Goal: Task Accomplishment & Management: Use online tool/utility

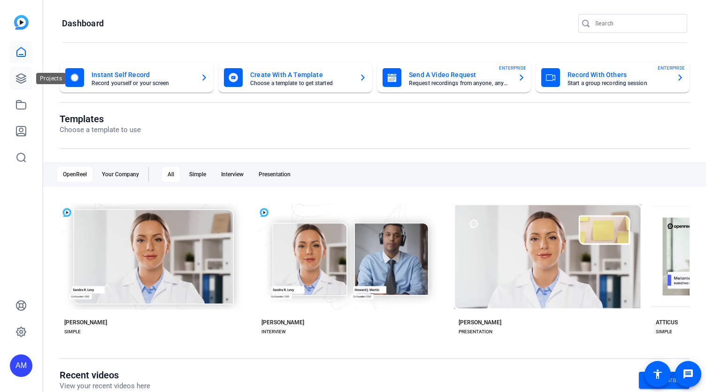
click at [20, 76] on icon at bounding box center [20, 78] width 11 height 11
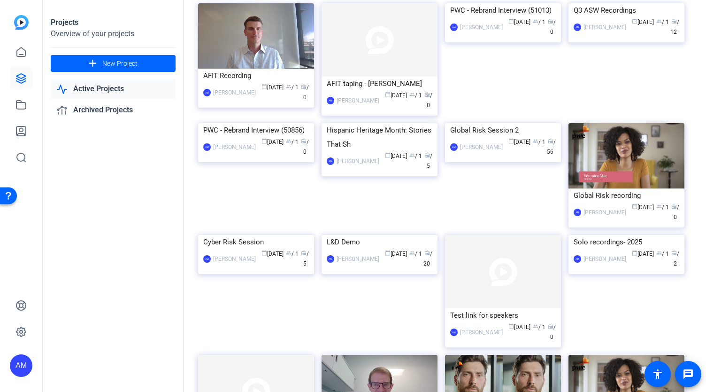
scroll to position [67, 0]
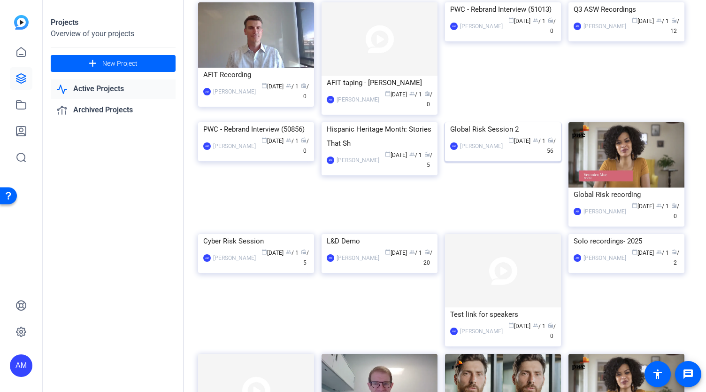
click at [486, 122] on img at bounding box center [503, 122] width 116 height 0
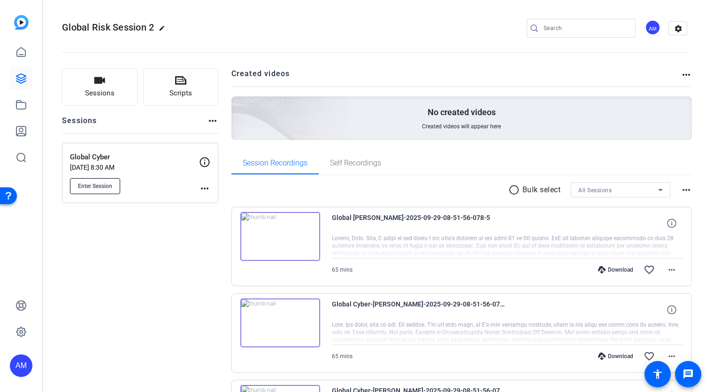
click at [96, 189] on button "Enter Session" at bounding box center [95, 186] width 50 height 16
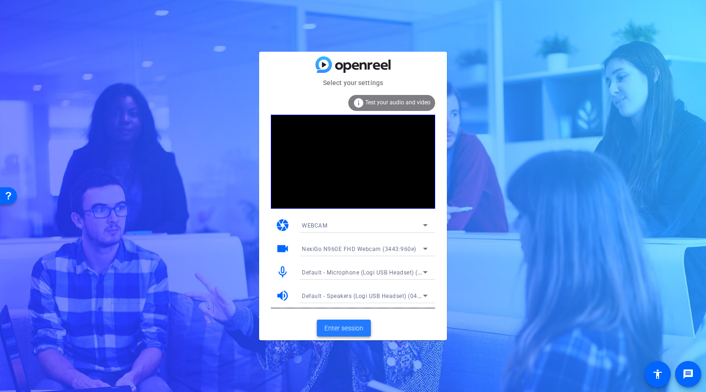
click at [347, 326] on span "Enter session" at bounding box center [343, 328] width 39 height 10
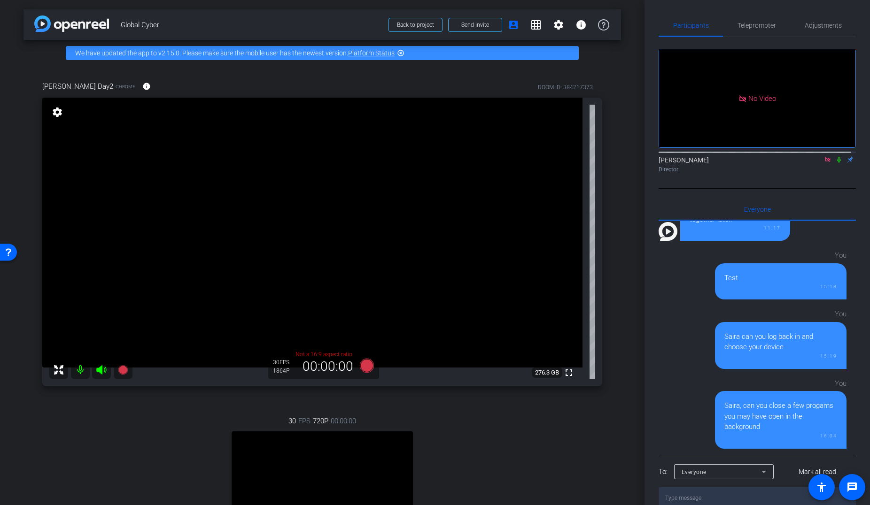
click at [706, 163] on icon at bounding box center [828, 159] width 8 height 7
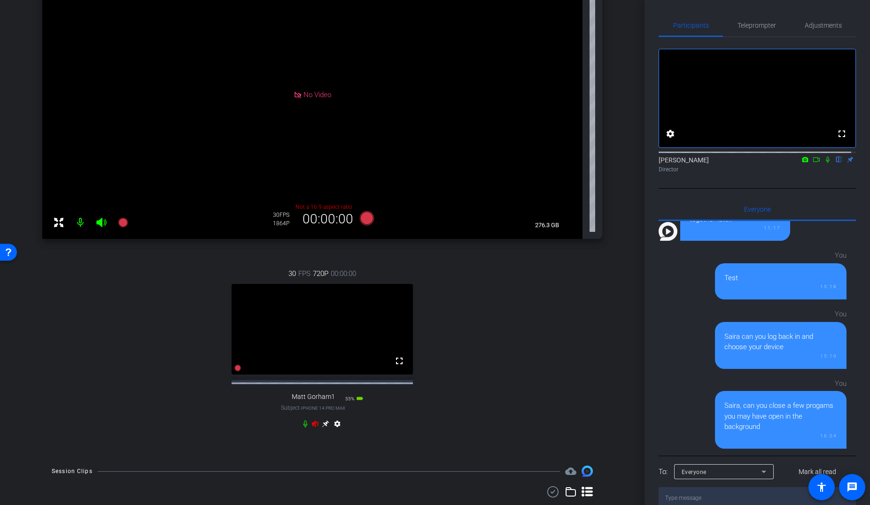
scroll to position [148, 0]
click at [324, 391] on icon at bounding box center [325, 423] width 7 height 7
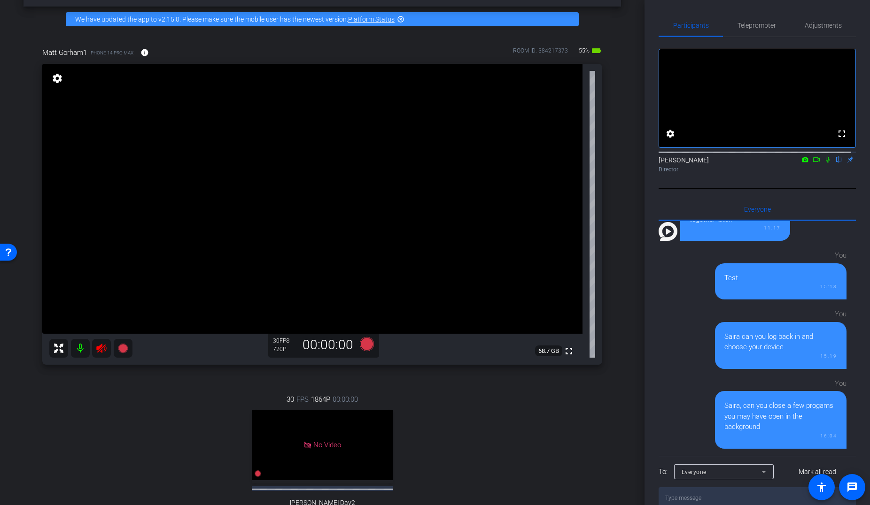
scroll to position [31, 0]
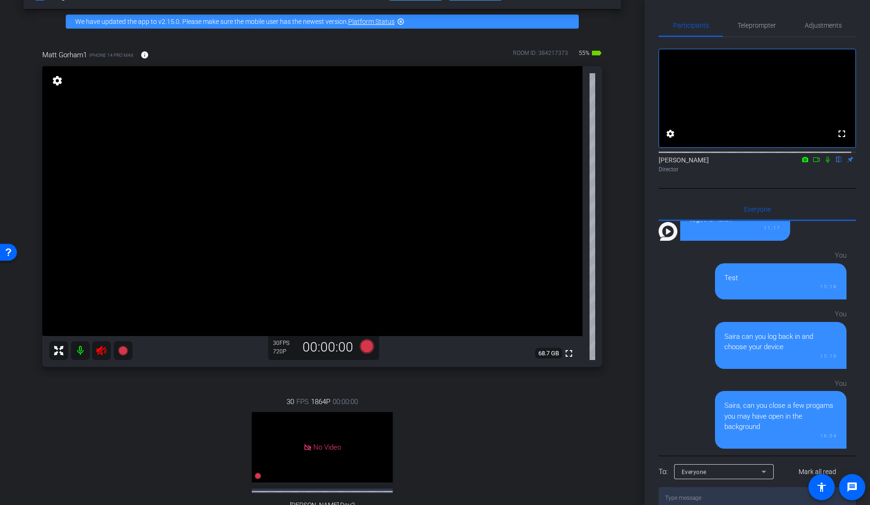
click at [93, 359] on mat-icon at bounding box center [101, 350] width 19 height 19
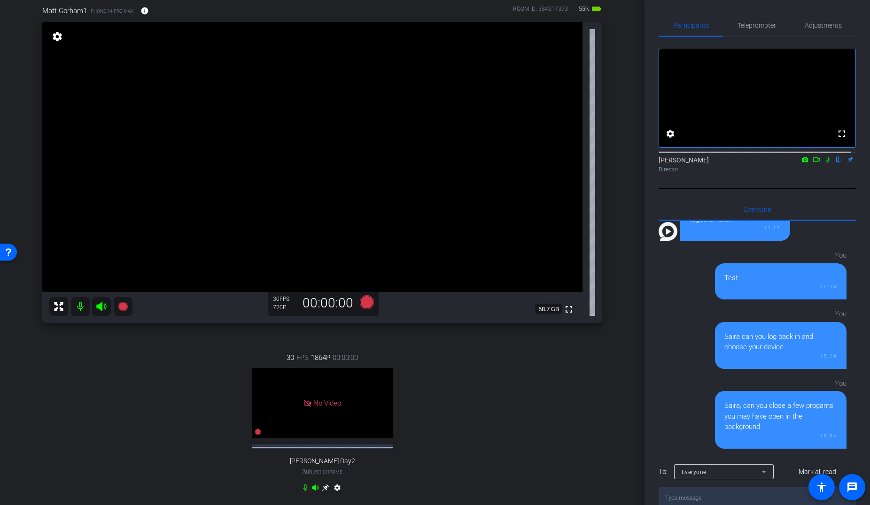
scroll to position [71, 0]
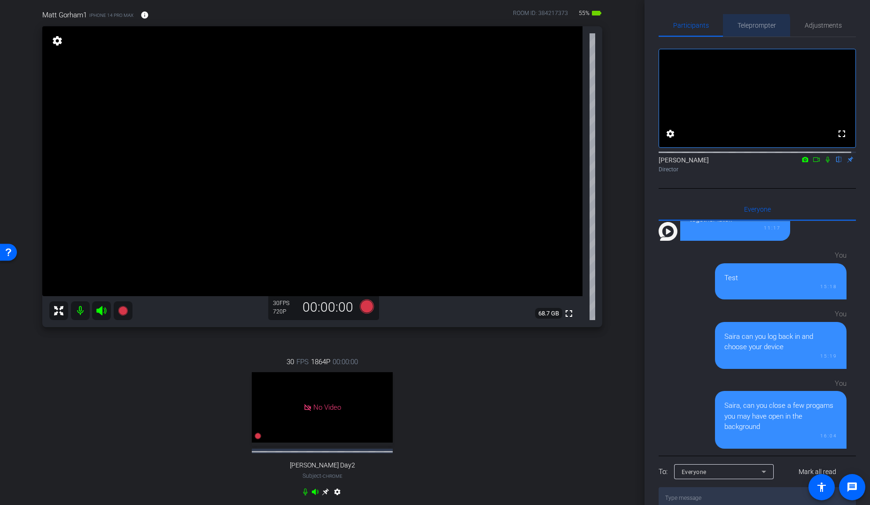
click at [706, 27] on span "Teleprompter" at bounding box center [756, 25] width 39 height 7
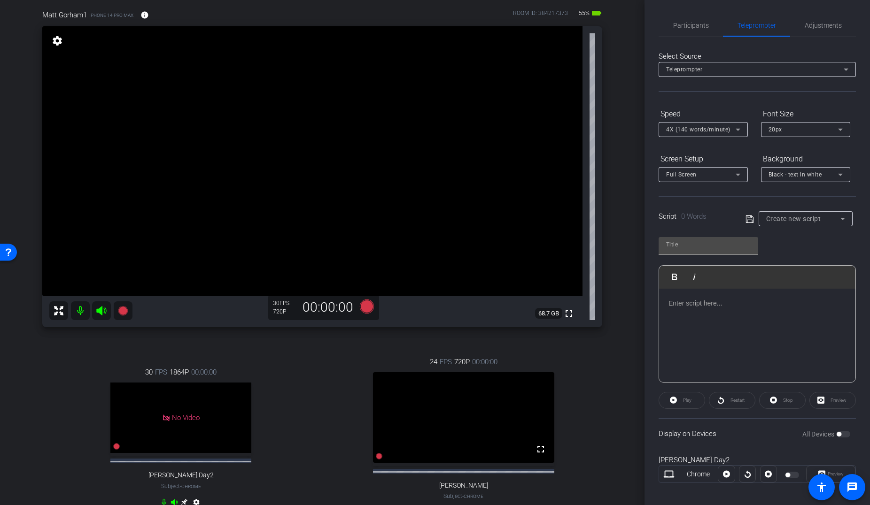
drag, startPoint x: 639, startPoint y: 266, endPoint x: 637, endPoint y: 326, distance: 60.6
click at [637, 326] on div "arrow_back Global Cyber Back to project Send invite account_box grid_on setting…" at bounding box center [322, 181] width 644 height 505
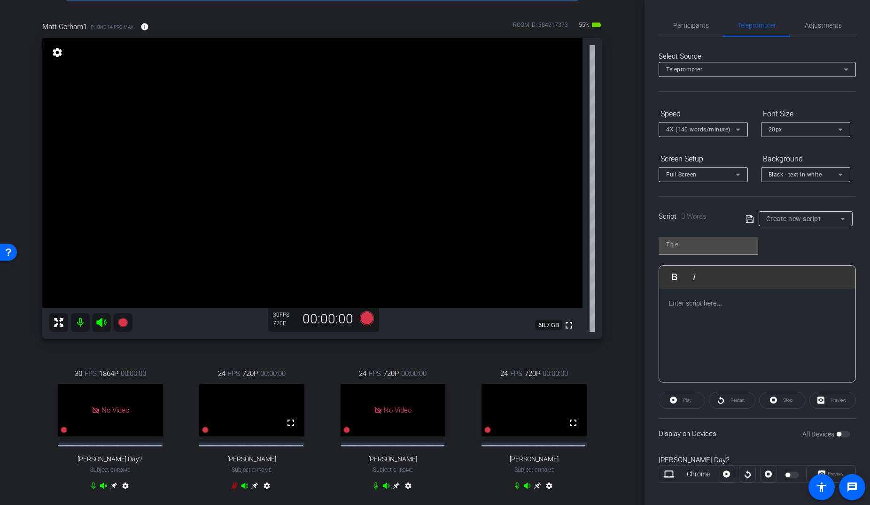
scroll to position [54, 0]
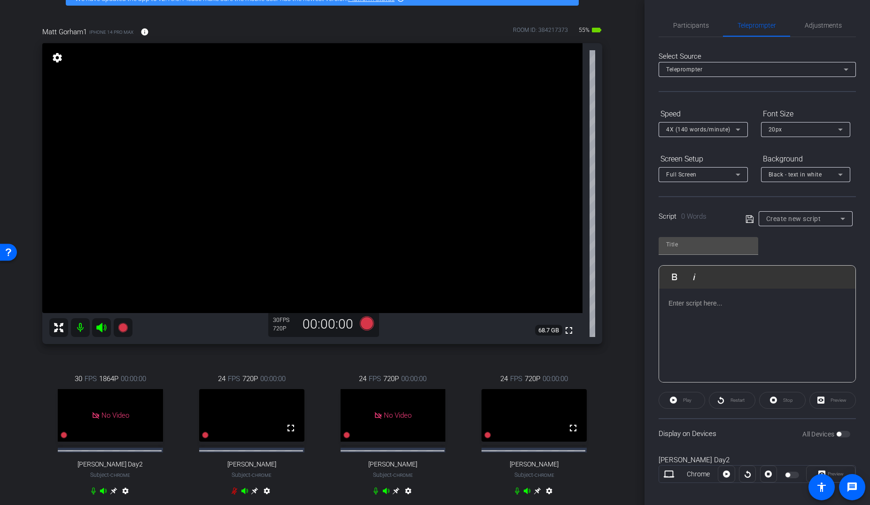
click at [533, 391] on icon at bounding box center [537, 491] width 8 height 8
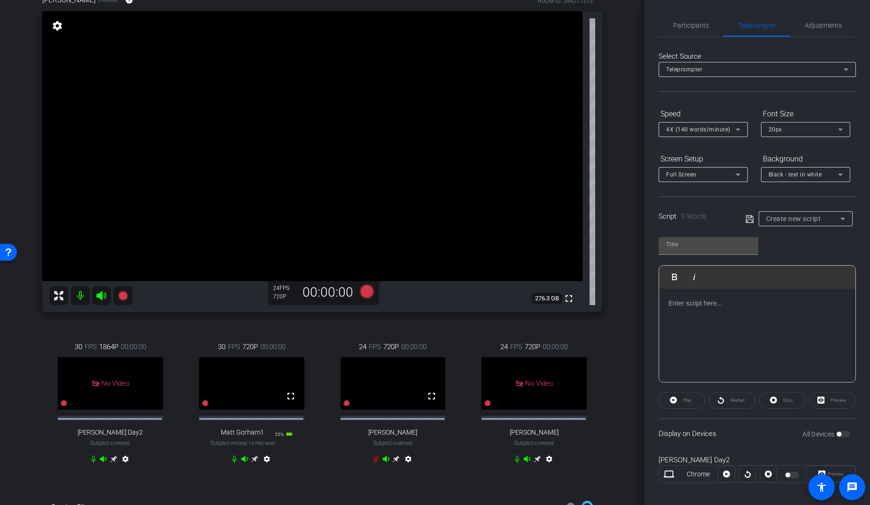
scroll to position [87, 0]
click at [255, 391] on icon at bounding box center [254, 458] width 7 height 7
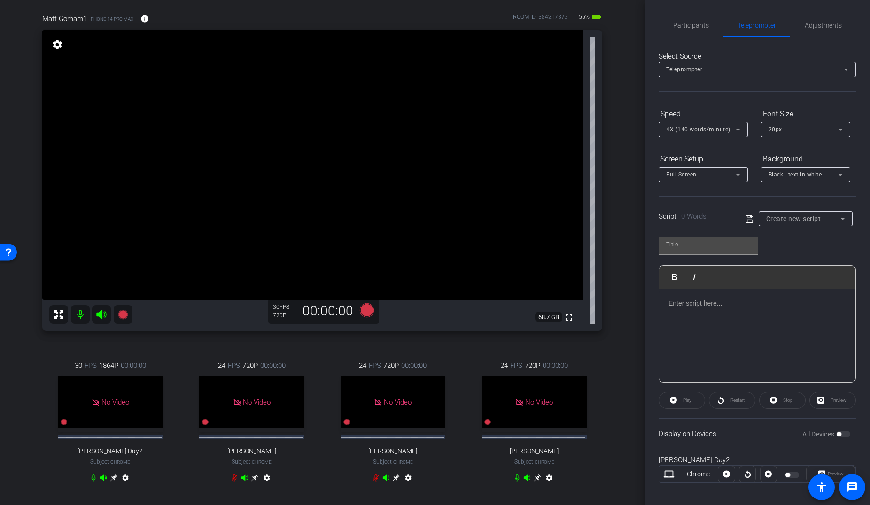
scroll to position [65, 0]
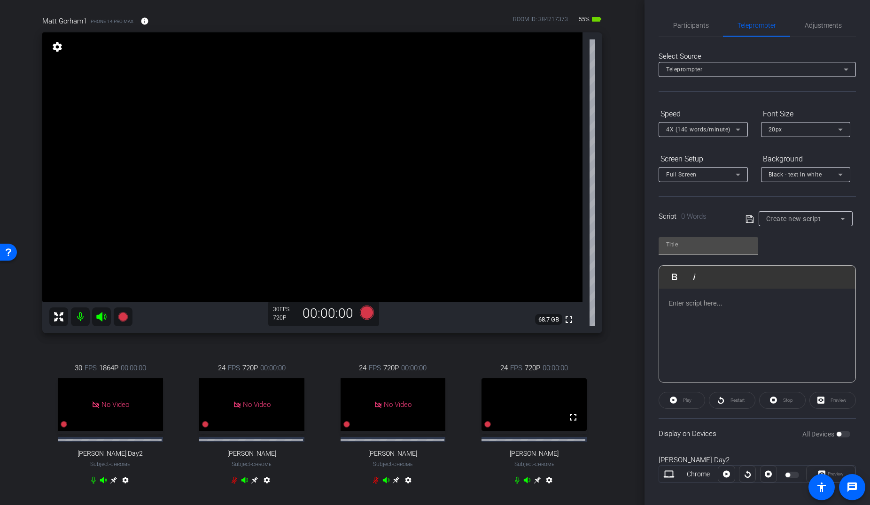
click at [533, 391] on icon at bounding box center [537, 481] width 8 height 8
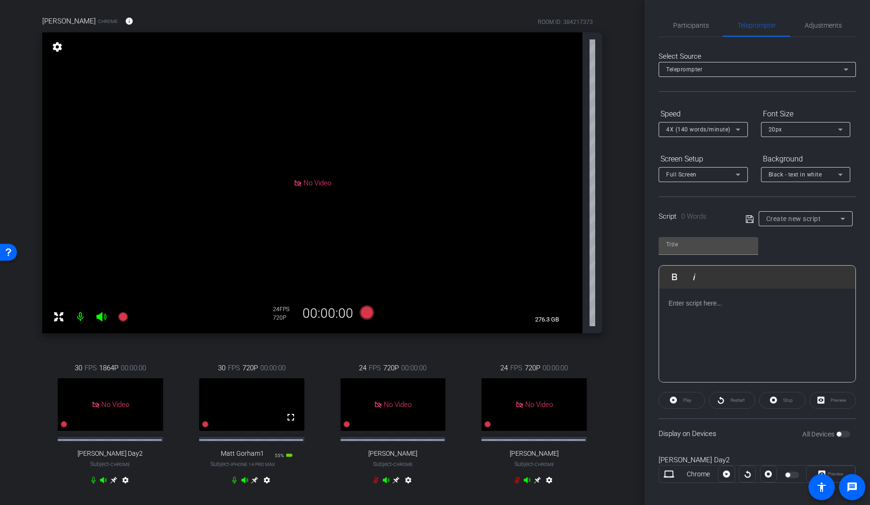
click at [255, 391] on icon at bounding box center [255, 481] width 8 height 8
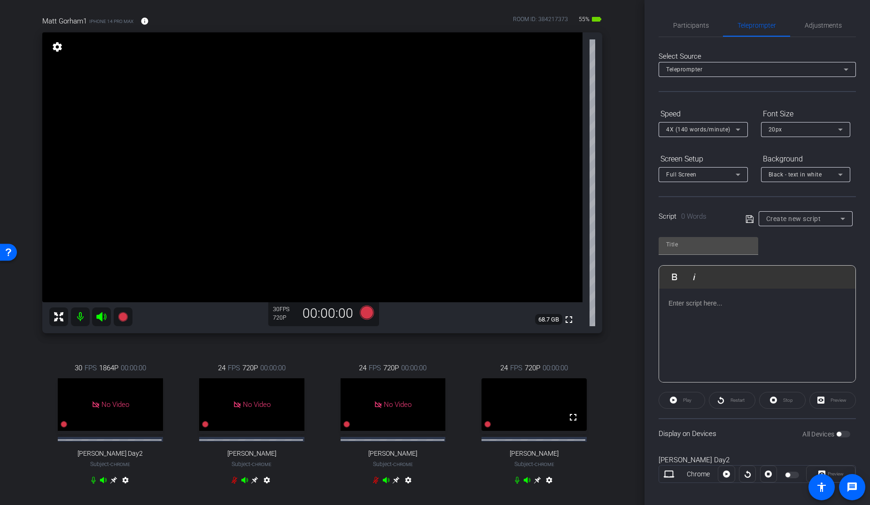
click at [536, 391] on icon at bounding box center [537, 481] width 8 height 8
click at [536, 391] on div "arrow_back Global Cyber Back to project Send invite account_box grid_on setting…" at bounding box center [322, 187] width 644 height 505
click at [61, 51] on mat-icon "settings" at bounding box center [57, 46] width 13 height 11
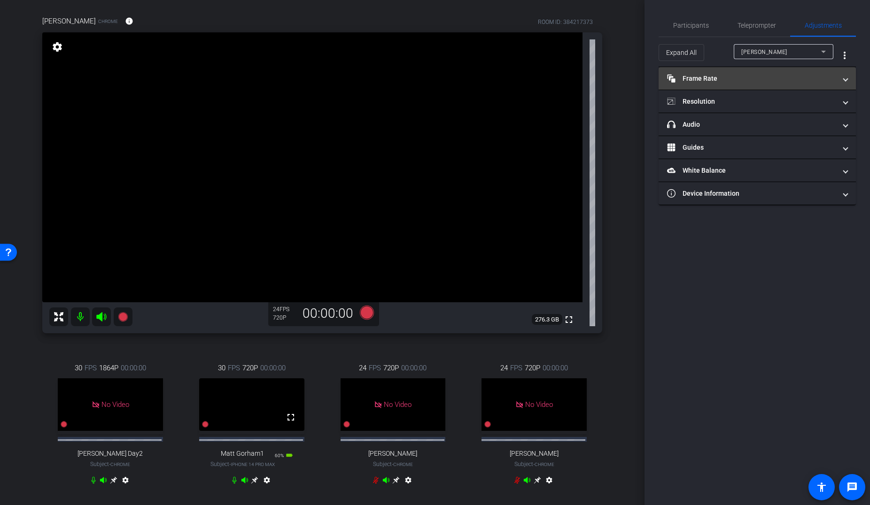
click at [706, 79] on mat-panel-title "Frame Rate Frame Rate" at bounding box center [751, 79] width 169 height 10
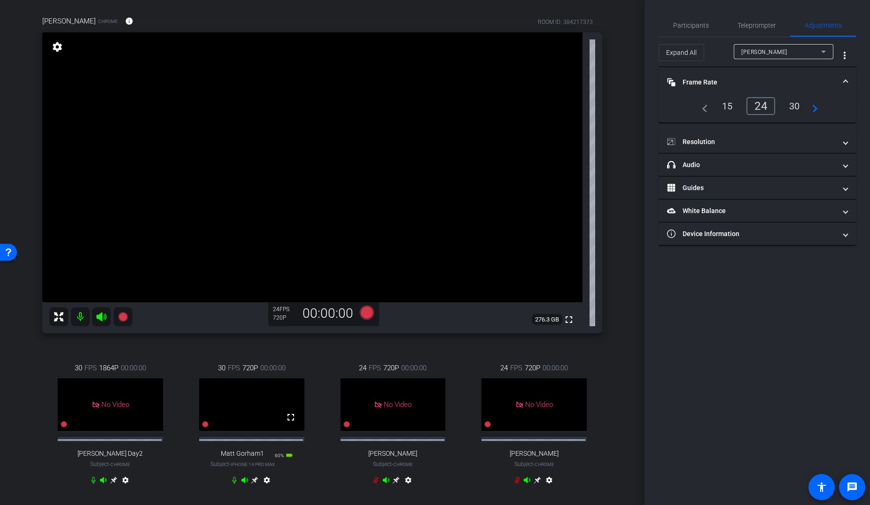
click at [706, 104] on div "30" at bounding box center [794, 106] width 25 height 16
click at [706, 140] on mat-panel-title "Resolution" at bounding box center [751, 142] width 169 height 10
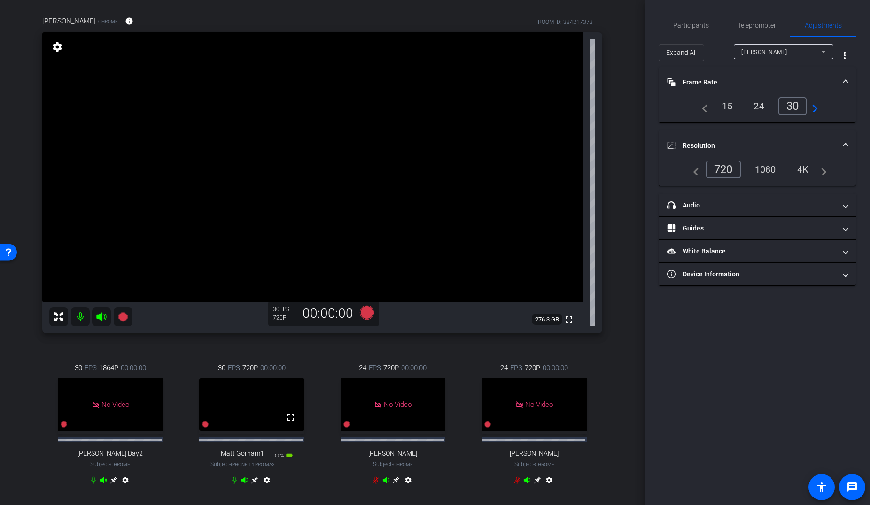
click at [705, 142] on mat-panel-title "Resolution" at bounding box center [751, 146] width 169 height 10
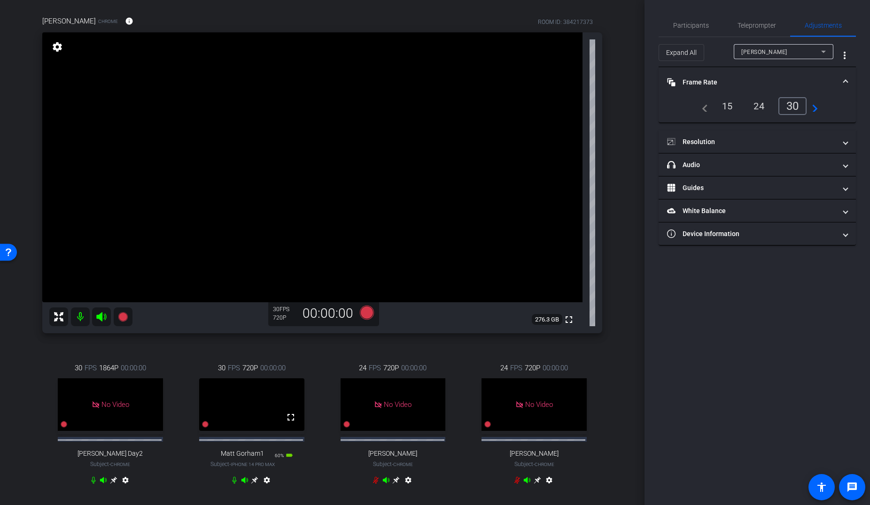
click at [251, 391] on icon at bounding box center [255, 481] width 8 height 8
click at [59, 46] on mat-icon "settings" at bounding box center [57, 46] width 13 height 11
click at [706, 105] on div "30" at bounding box center [792, 106] width 29 height 18
click at [706, 391] on div "Participants Teleprompter Adjustments settings [PERSON_NAME] flip Director Ever…" at bounding box center [756, 252] width 225 height 505
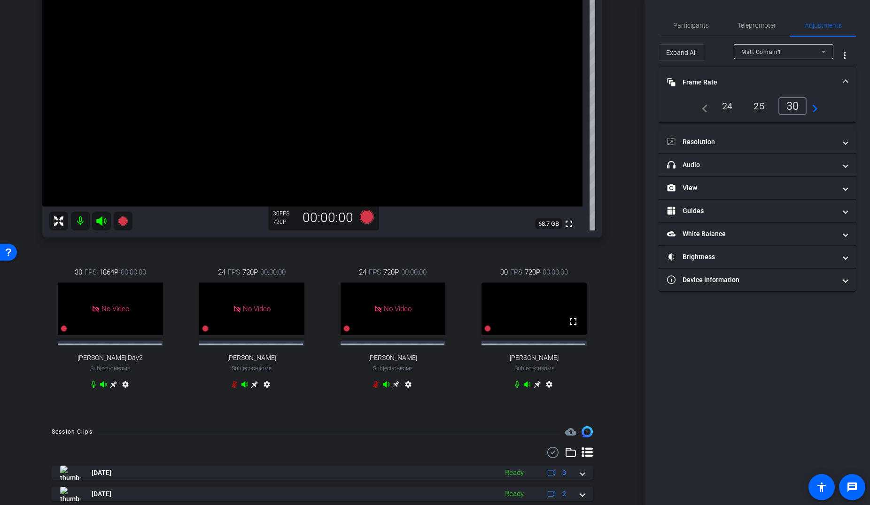
scroll to position [0, 0]
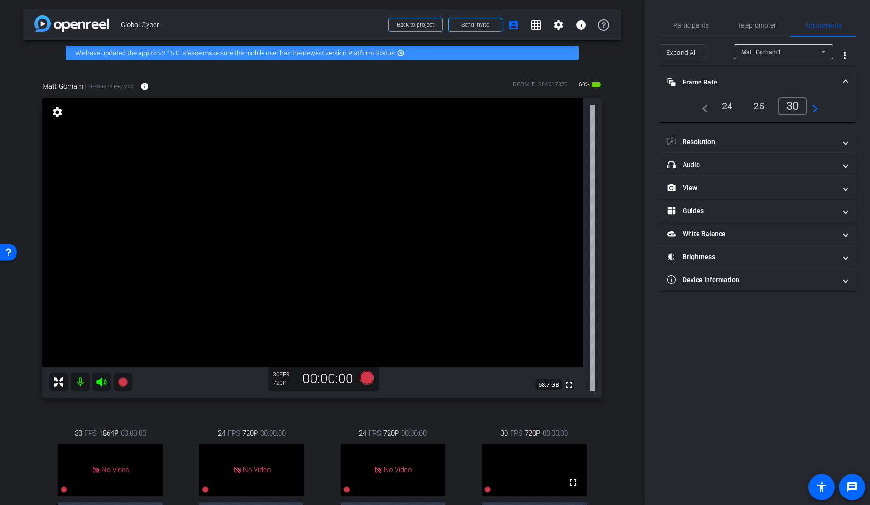
click at [20, 39] on div "arrow_back Global Cyber Back to project Send invite account_box grid_on setting…" at bounding box center [322, 252] width 644 height 505
click at [706, 22] on span "Teleprompter" at bounding box center [756, 25] width 39 height 7
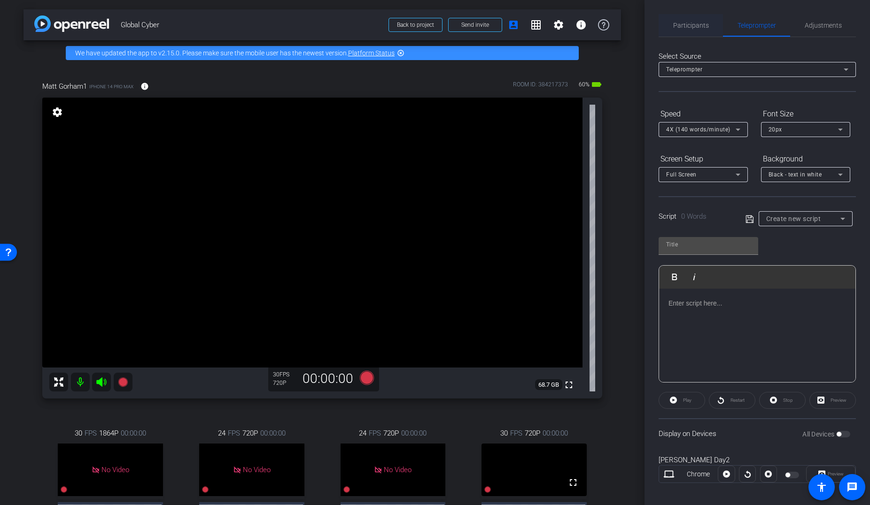
click at [692, 22] on span "Participants" at bounding box center [691, 25] width 36 height 7
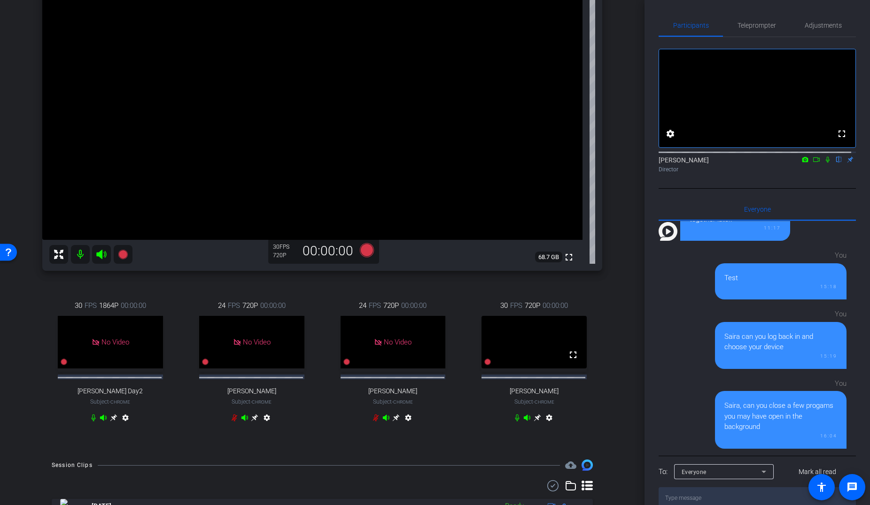
scroll to position [138, 0]
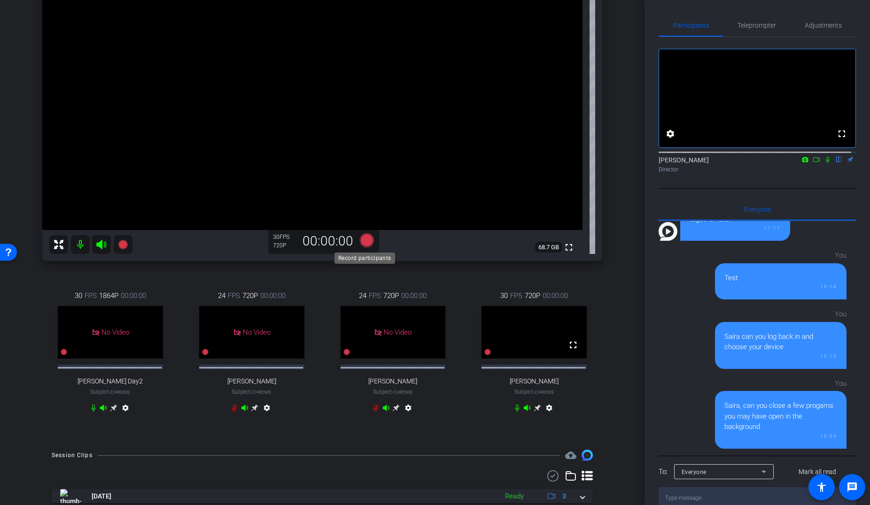
click at [364, 240] on icon at bounding box center [367, 240] width 14 height 14
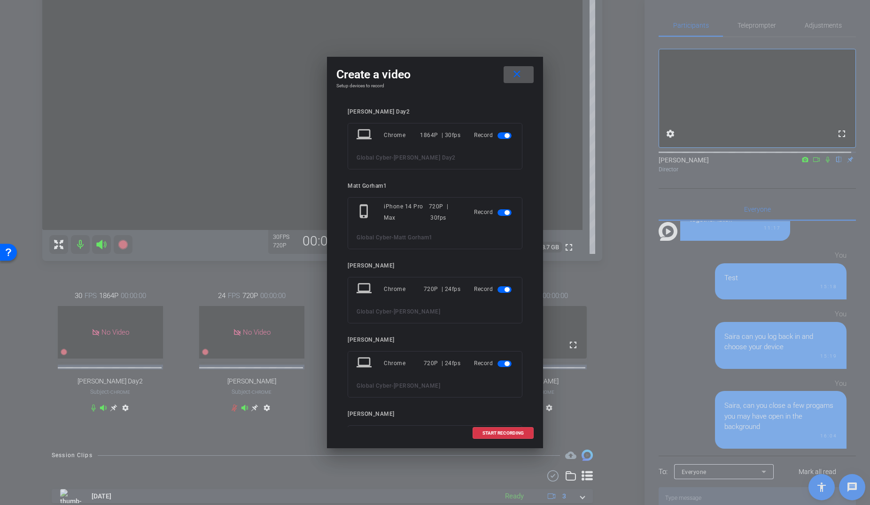
click at [499, 288] on span "button" at bounding box center [504, 289] width 14 height 7
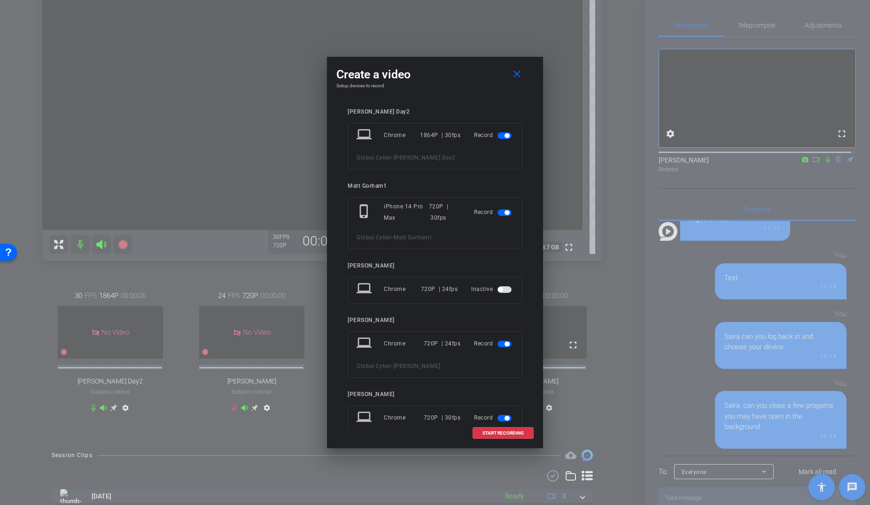
click at [497, 342] on span "button" at bounding box center [504, 344] width 14 height 7
click at [498, 135] on span "button" at bounding box center [504, 135] width 14 height 7
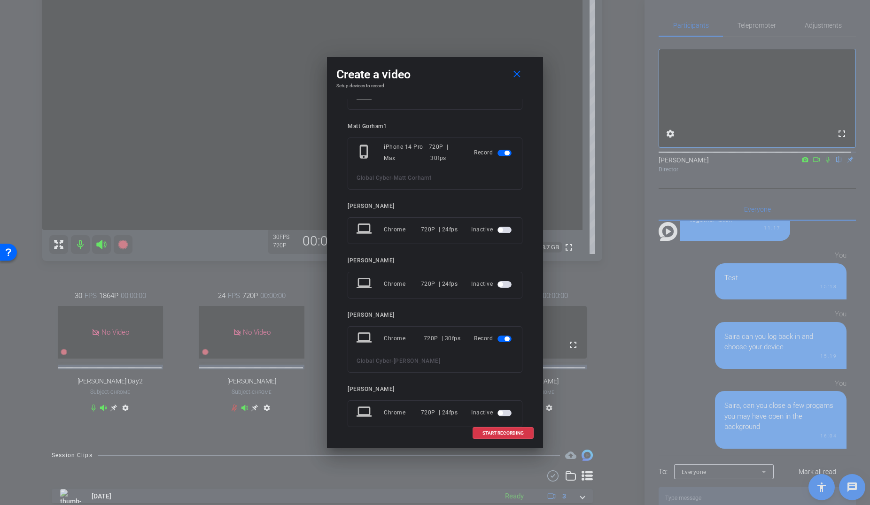
scroll to position [62, 0]
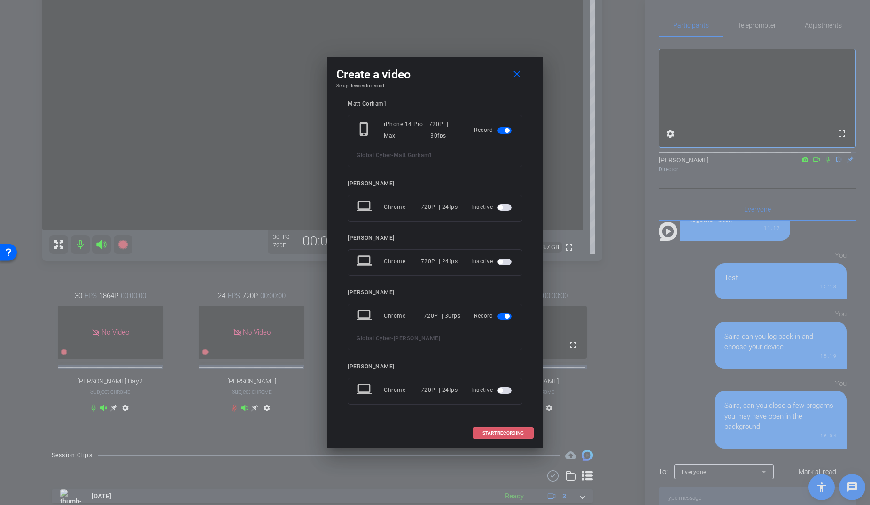
click at [502, 391] on span "START RECORDING" at bounding box center [502, 433] width 41 height 5
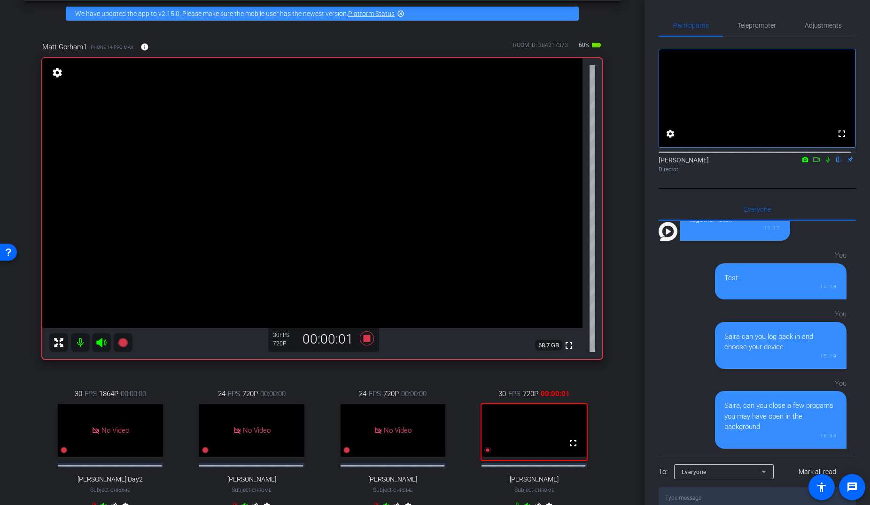
scroll to position [35, 0]
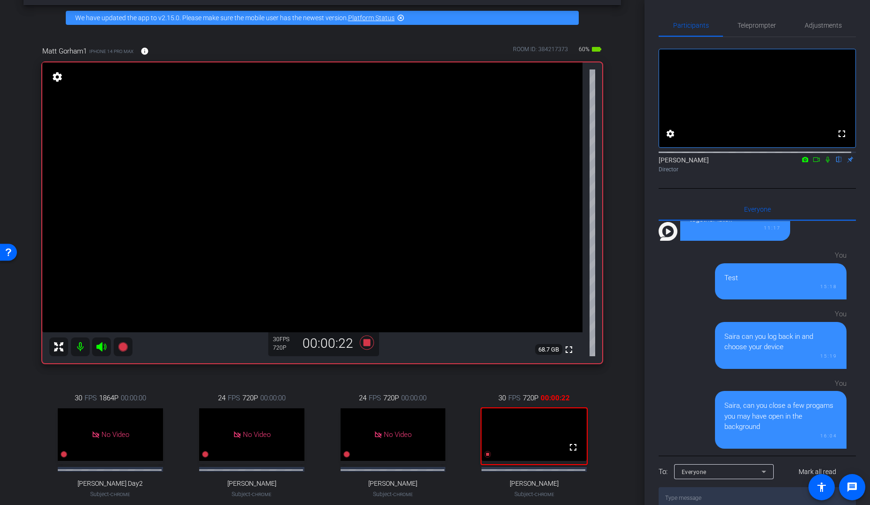
click at [706, 163] on icon at bounding box center [816, 159] width 8 height 7
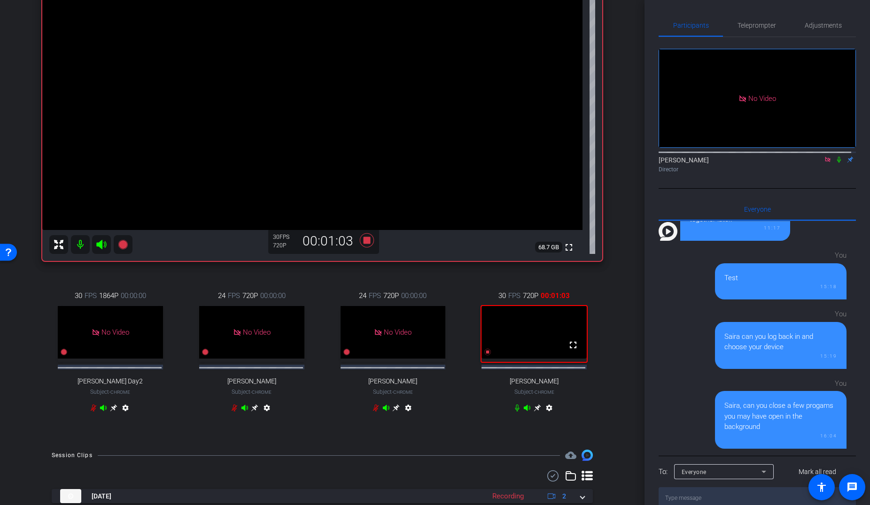
scroll to position [139, 0]
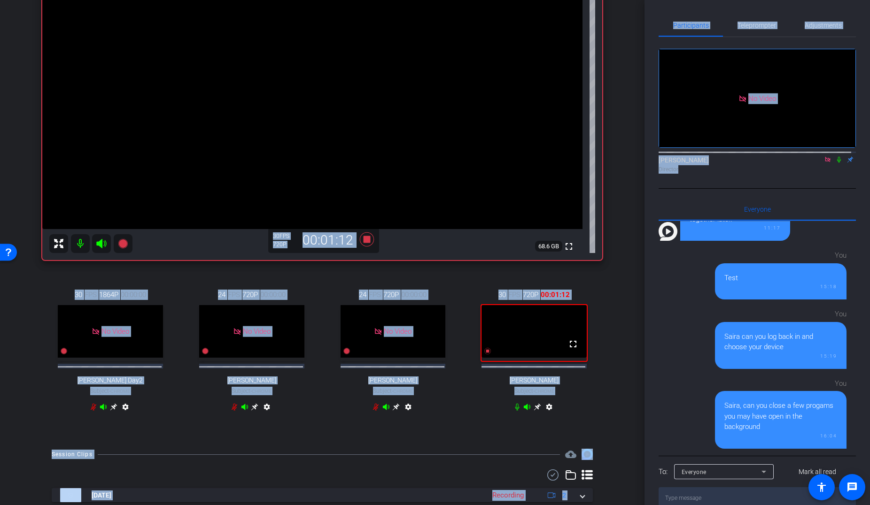
drag, startPoint x: 645, startPoint y: 220, endPoint x: 643, endPoint y: 206, distance: 14.7
click at [643, 206] on div "arrow_back Global Cyber Back to project Send invite account_box grid_on setting…" at bounding box center [435, 252] width 870 height 505
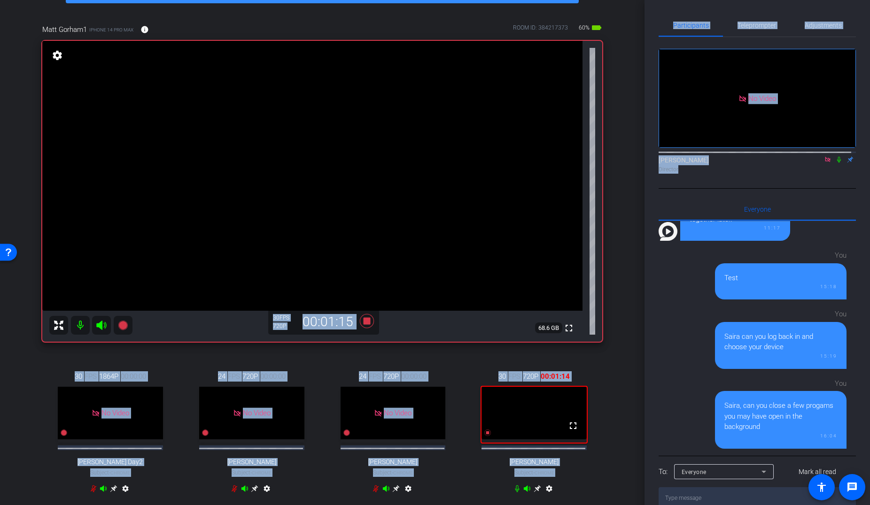
scroll to position [12, 0]
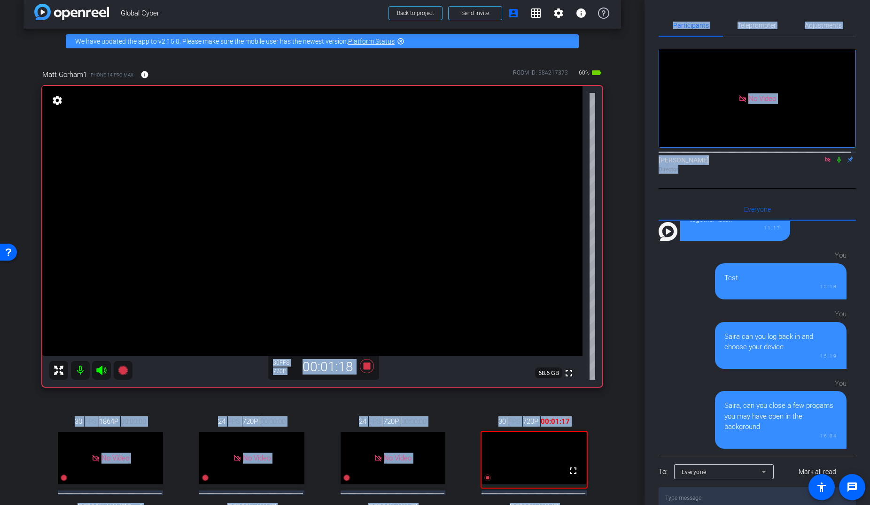
click at [706, 163] on icon at bounding box center [839, 159] width 8 height 7
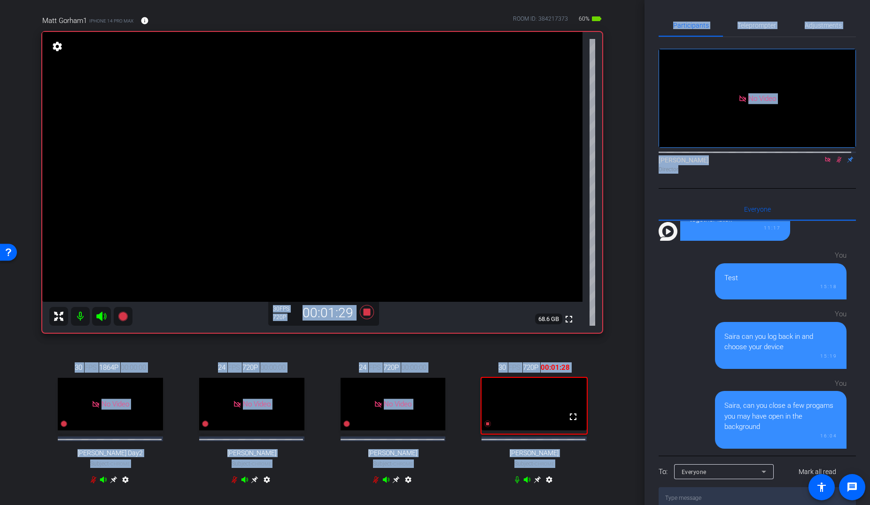
scroll to position [0, 0]
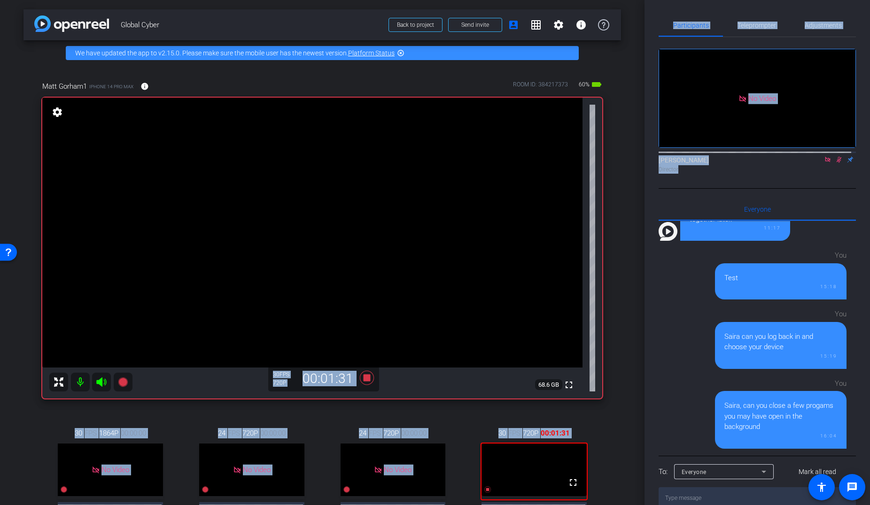
click at [52, 114] on mat-icon "settings" at bounding box center [57, 112] width 13 height 11
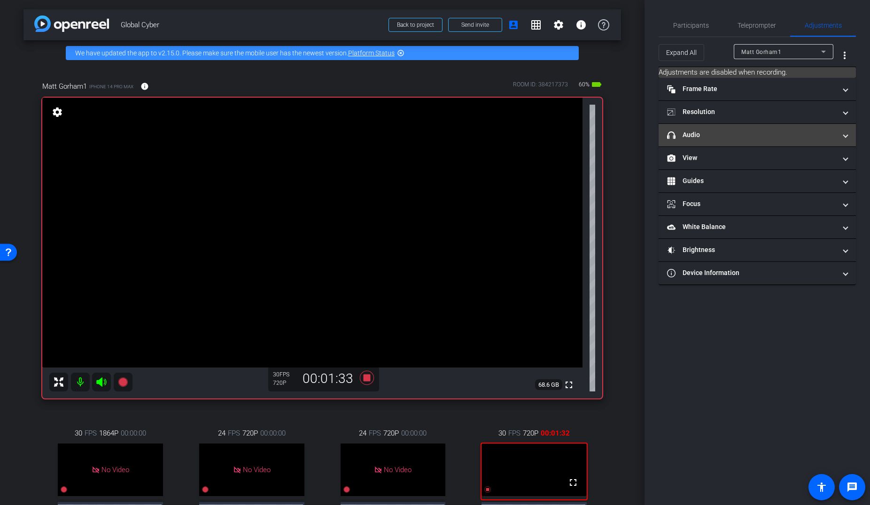
click at [706, 139] on mat-panel-title "headphone icon Audio" at bounding box center [751, 135] width 169 height 10
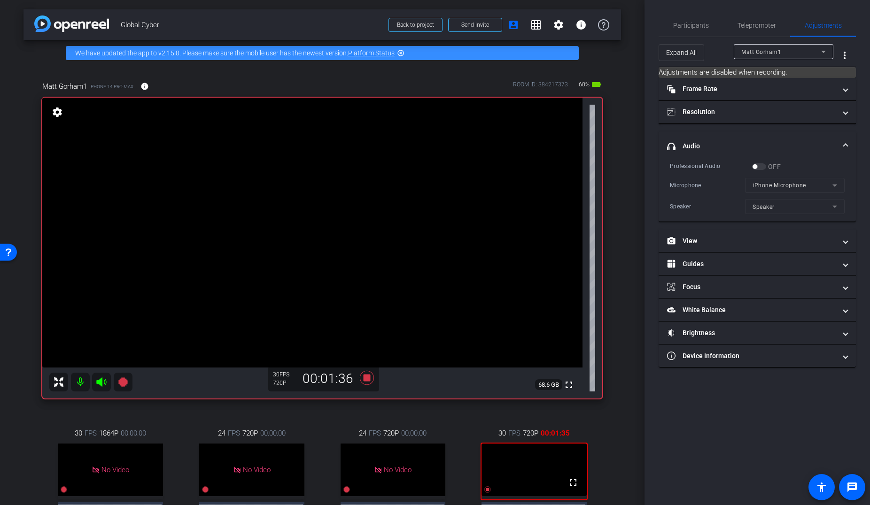
click at [706, 184] on mat-form-field "iPhone Microphone" at bounding box center [795, 185] width 100 height 15
click at [706, 186] on mat-form-field "iPhone Microphone" at bounding box center [795, 185] width 100 height 15
click at [706, 115] on span "Resolution" at bounding box center [755, 112] width 177 height 10
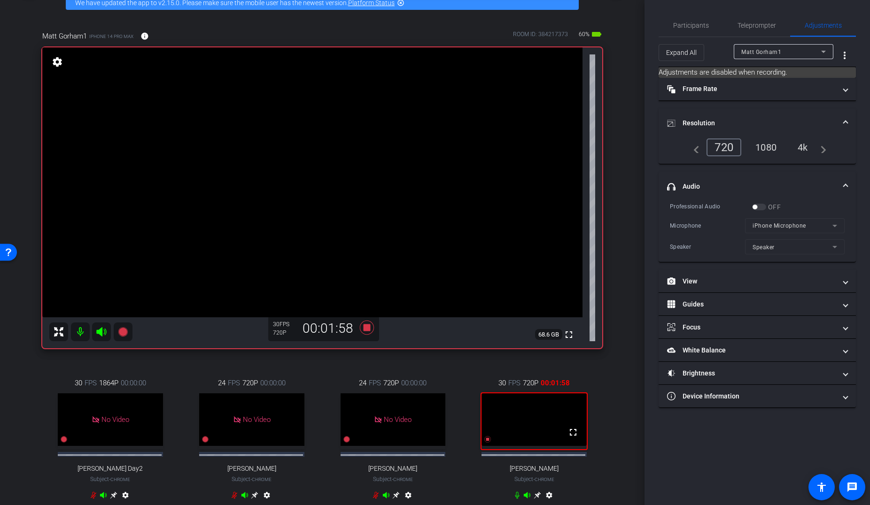
scroll to position [49, 0]
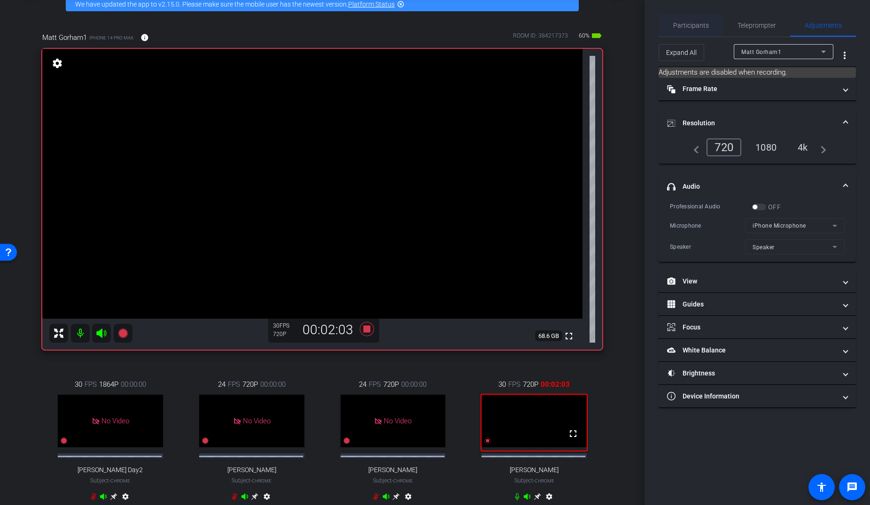
click at [694, 25] on span "Participants" at bounding box center [691, 25] width 36 height 7
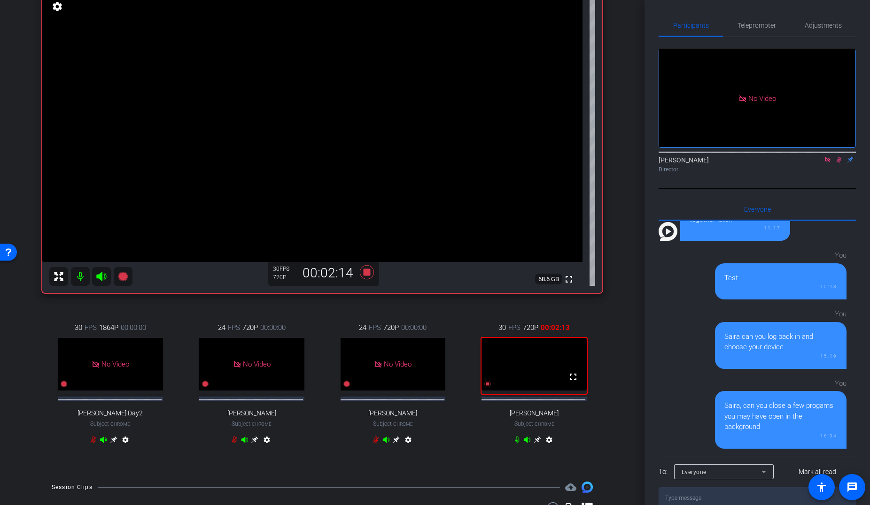
scroll to position [139, 0]
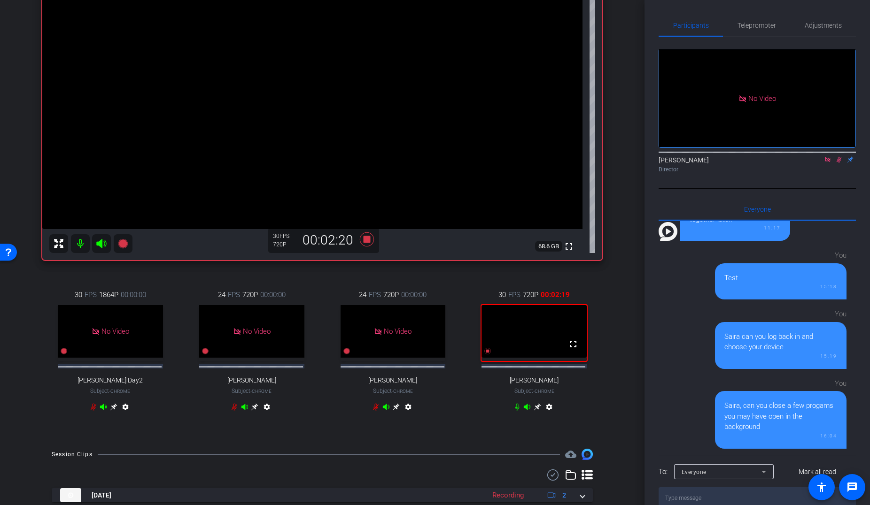
click at [533, 391] on icon at bounding box center [537, 407] width 8 height 8
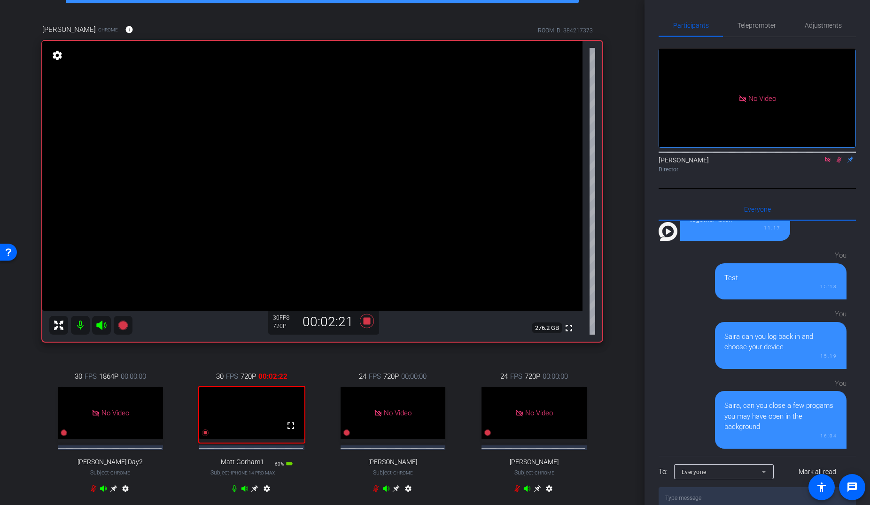
scroll to position [54, 0]
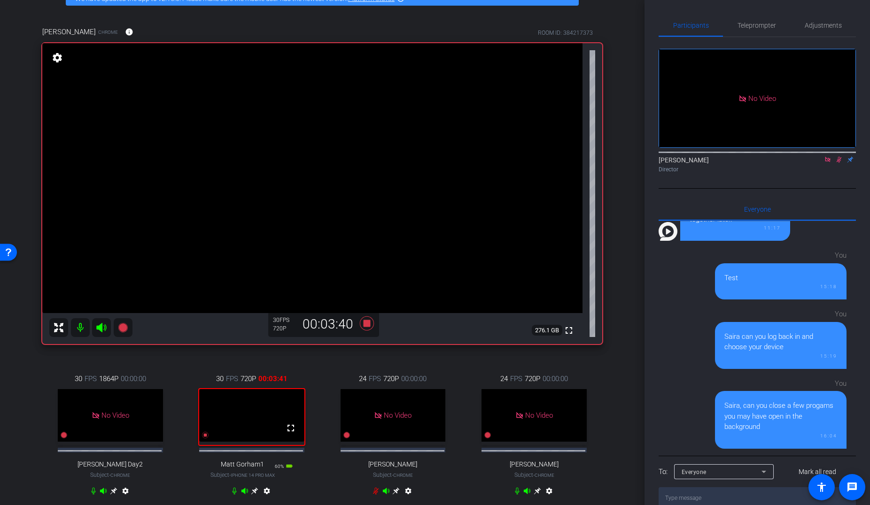
click at [613, 391] on div "[PERSON_NAME] Chrome info ROOM ID: 384217373 fullscreen settings 276.1 GB 30 FP…" at bounding box center [321, 267] width 597 height 512
click at [706, 156] on icon at bounding box center [839, 159] width 8 height 7
click at [665, 391] on div "You Saira, can you close a few progams you may have open in the background 16:04" at bounding box center [752, 411] width 188 height 75
click at [389, 14] on div "[PERSON_NAME] Chrome info ROOM ID: 384217373 fullscreen settings 275.8 GB 30 FP…" at bounding box center [321, 267] width 597 height 512
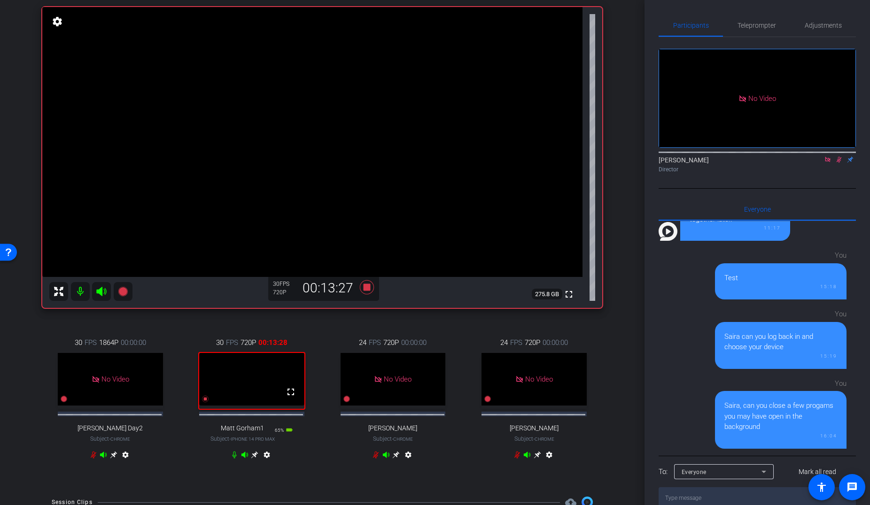
scroll to position [94, 0]
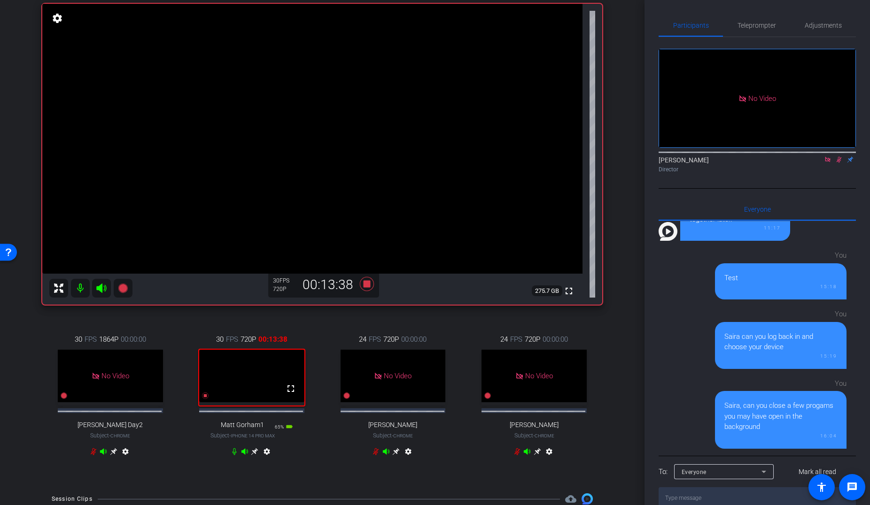
click at [252, 391] on icon at bounding box center [255, 452] width 8 height 8
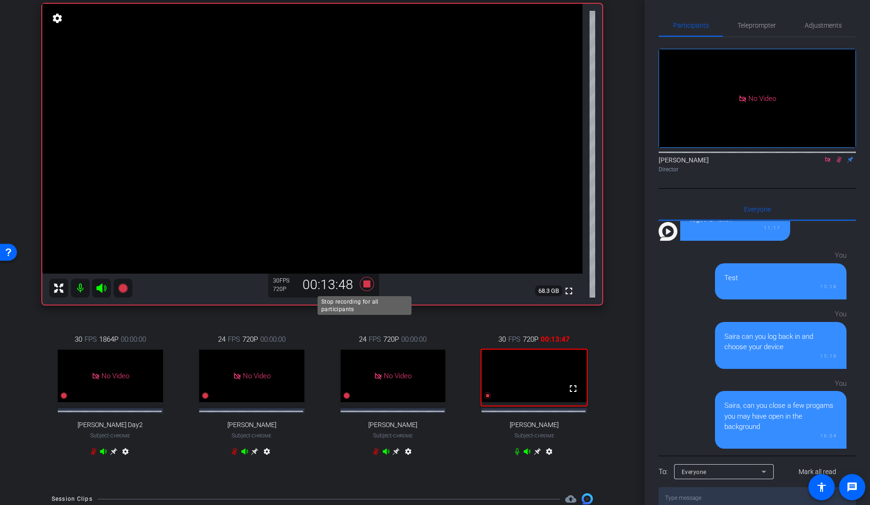
click at [364, 284] on icon at bounding box center [367, 284] width 14 height 14
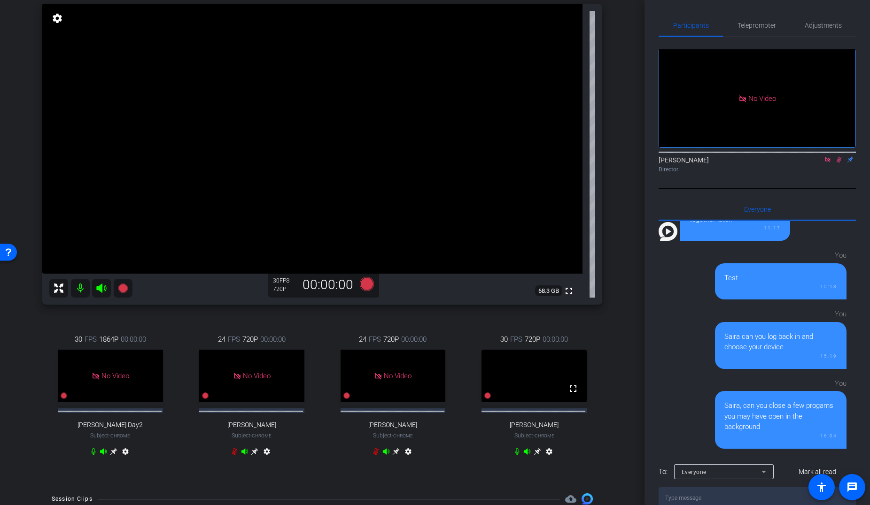
click at [706, 155] on mat-icon at bounding box center [838, 159] width 11 height 8
click at [706, 156] on icon at bounding box center [828, 159] width 8 height 7
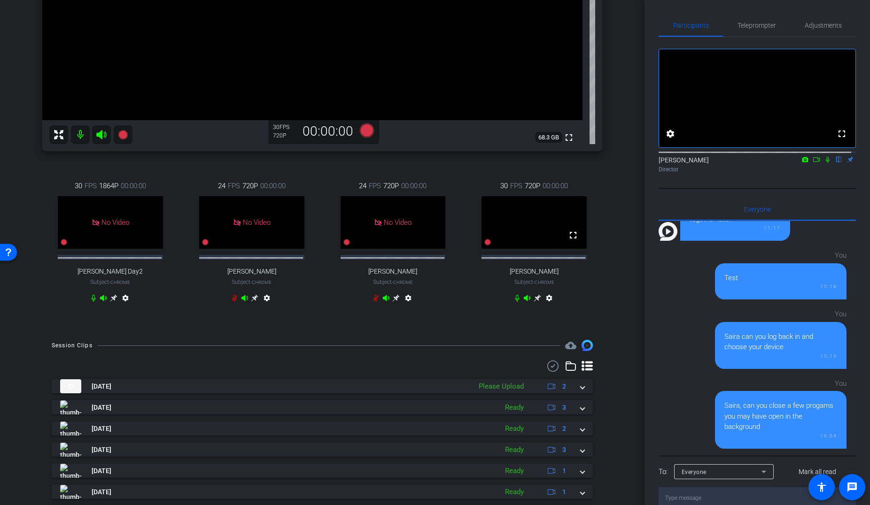
scroll to position [313, 0]
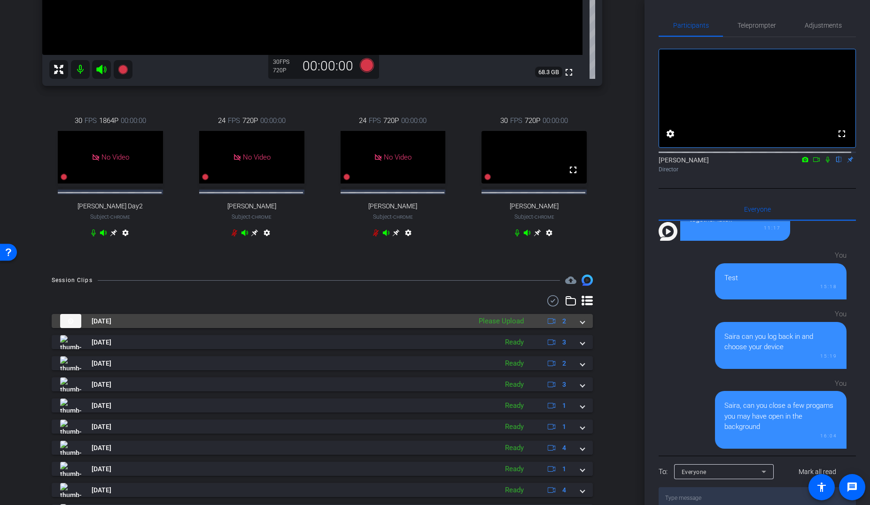
click at [572, 328] on div "[DATE] Please Upload 2" at bounding box center [320, 321] width 520 height 14
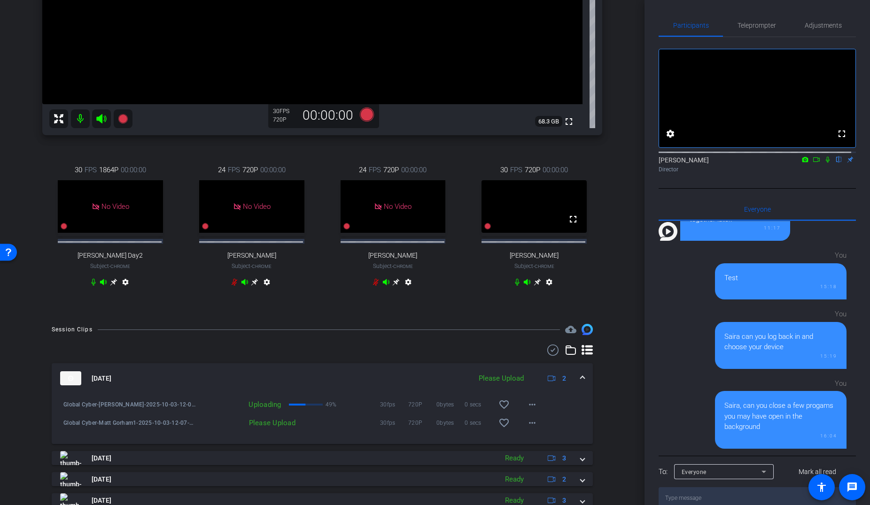
scroll to position [270, 0]
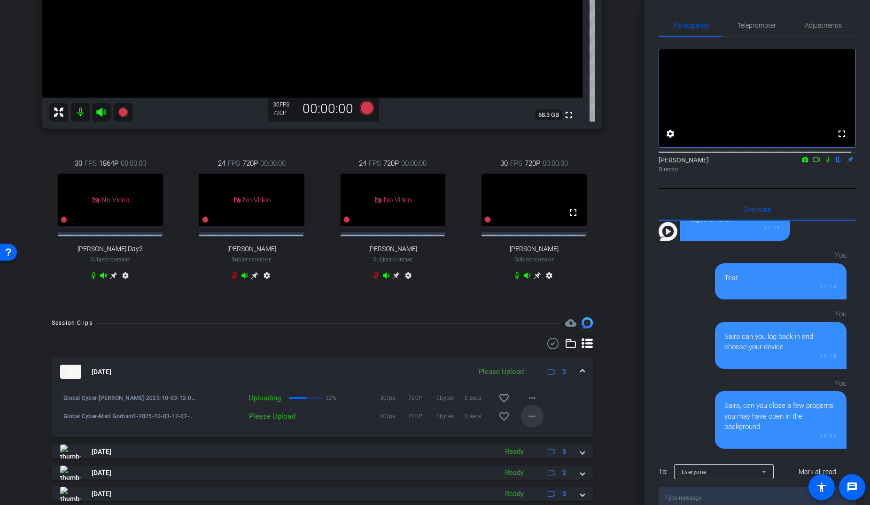
click at [526, 391] on mat-icon "more_horiz" at bounding box center [531, 416] width 11 height 11
click at [537, 391] on span "Upload" at bounding box center [543, 453] width 38 height 11
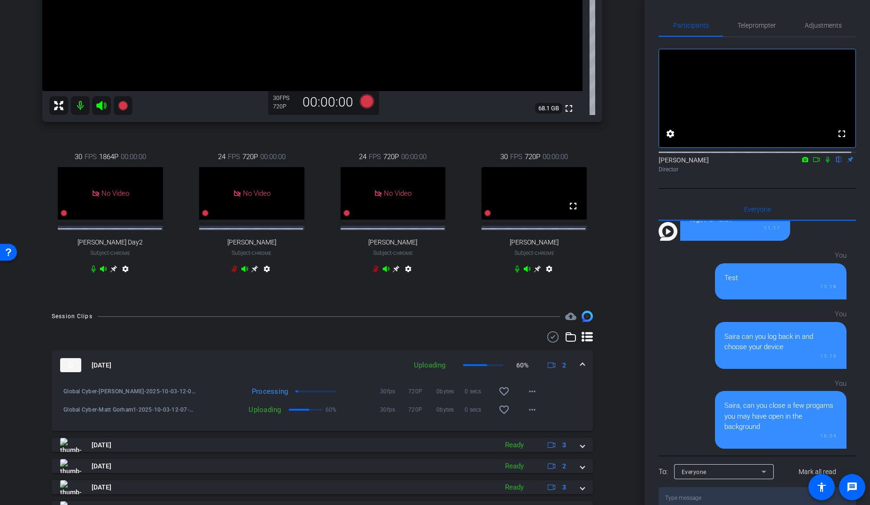
scroll to position [277, 0]
click at [529, 391] on mat-icon "more_horiz" at bounding box center [531, 391] width 11 height 11
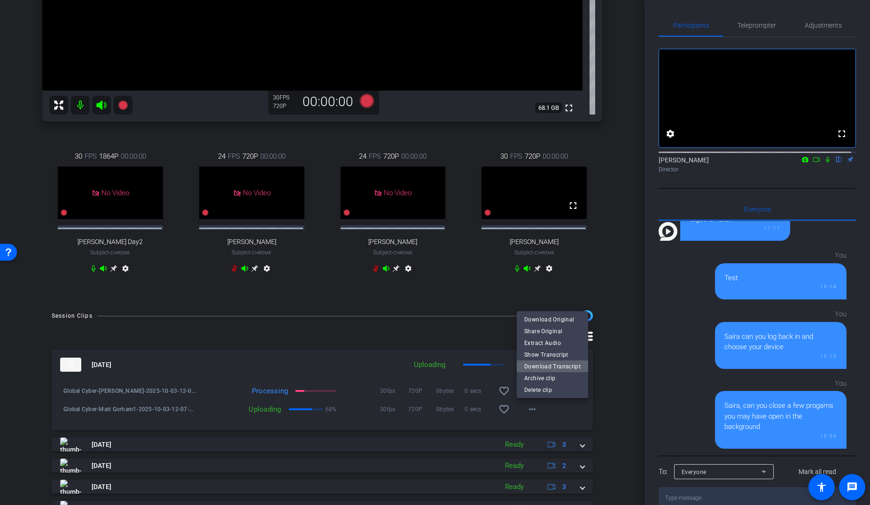
click at [563, 365] on span "Download Transcript" at bounding box center [552, 366] width 56 height 11
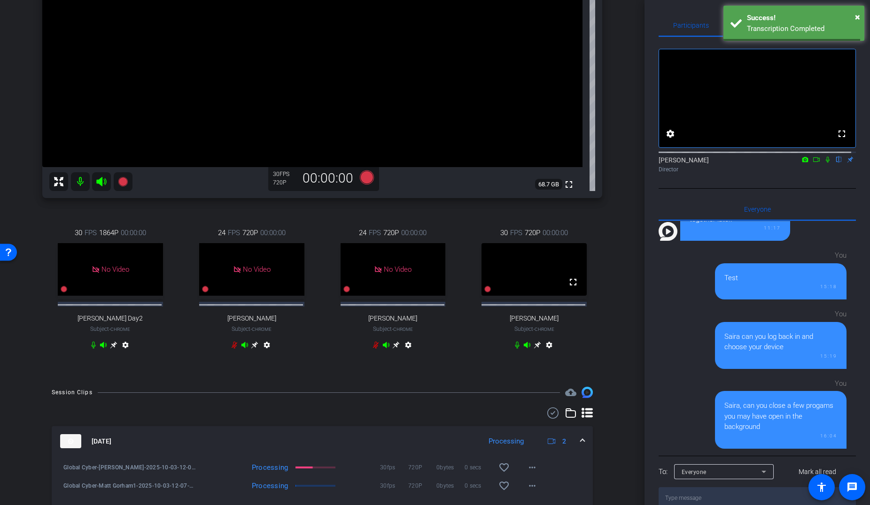
scroll to position [387, 0]
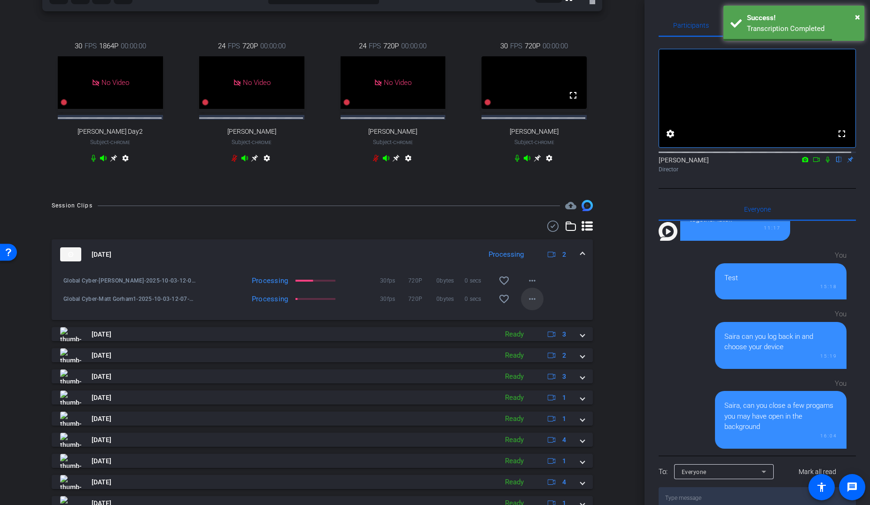
click at [528, 305] on mat-icon "more_horiz" at bounding box center [531, 298] width 11 height 11
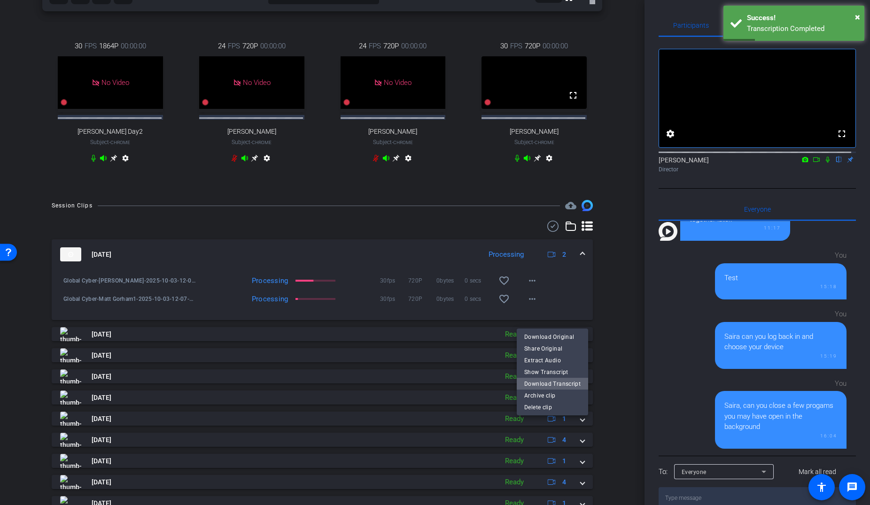
click at [561, 380] on span "Download Transcript" at bounding box center [552, 383] width 56 height 11
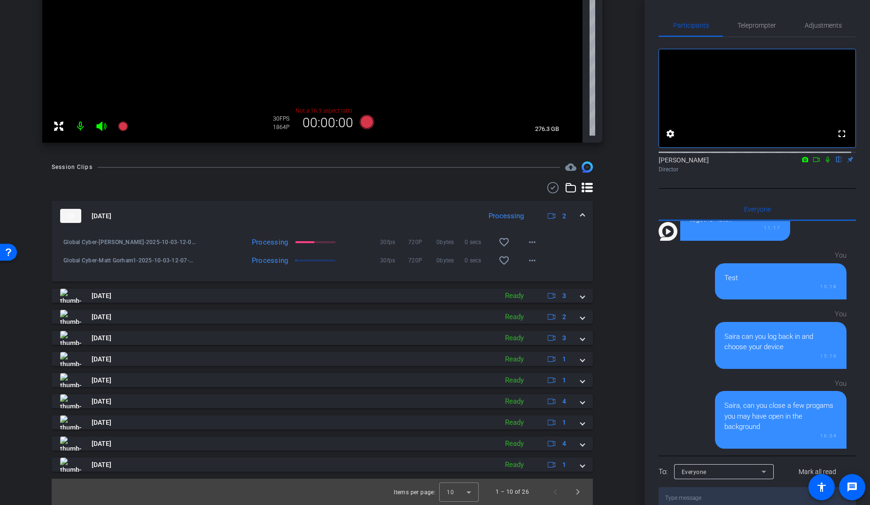
scroll to position [279, 0]
